Goal: Book appointment/travel/reservation

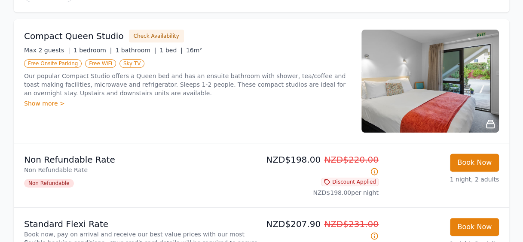
scroll to position [155, 0]
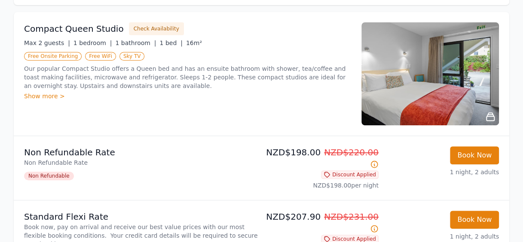
click at [33, 99] on div "Compact Queen Studio Check Availability Max 2 guests | 1 bedroom | 1 bathroom |…" at bounding box center [187, 73] width 327 height 103
click at [42, 94] on div "Show more >" at bounding box center [187, 96] width 327 height 9
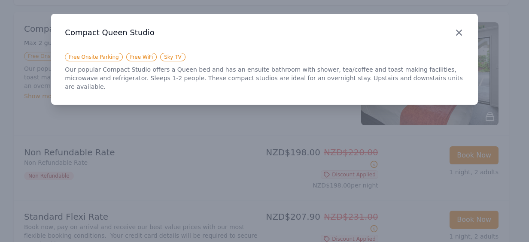
click at [454, 33] on icon "button" at bounding box center [459, 32] width 10 height 10
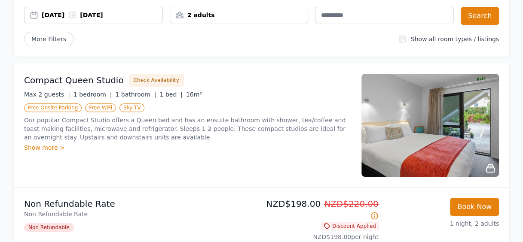
scroll to position [162, 0]
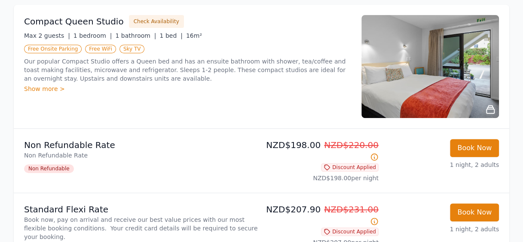
click at [54, 89] on div "Show more >" at bounding box center [187, 89] width 327 height 9
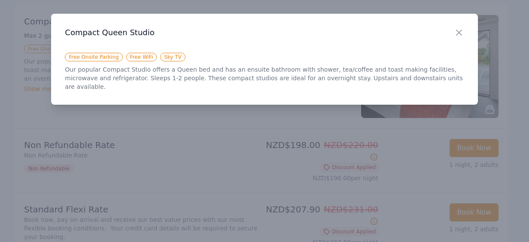
click at [214, 121] on div at bounding box center [264, 121] width 529 height 242
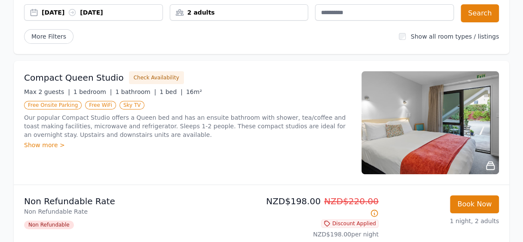
scroll to position [0, 0]
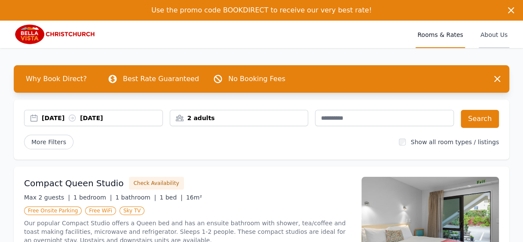
click at [501, 37] on span "About Us" at bounding box center [493, 34] width 30 height 27
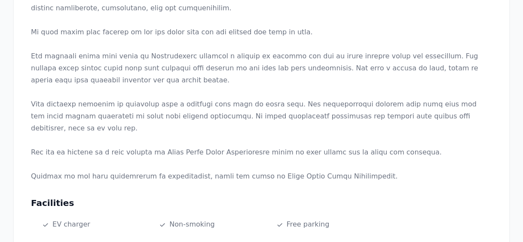
scroll to position [335, 0]
